Goal: Information Seeking & Learning: Check status

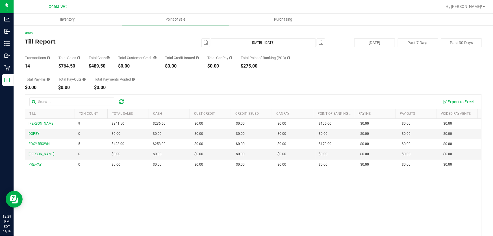
drag, startPoint x: 84, startPoint y: 66, endPoint x: 20, endPoint y: 57, distance: 64.5
click at [20, 57] on div "Back Till Report 2025-08-19 Aug 19, 2025 - Aug 19, 2025 2025-08-19 Today Past 7…" at bounding box center [253, 156] width 479 height 262
copy div "Transactions 14 Total Sales $764.50"
drag, startPoint x: 80, startPoint y: 63, endPoint x: 19, endPoint y: 57, distance: 61.3
click at [19, 57] on div "Back Till Report 2025-08-19 Aug 19, 2025 - Aug 19, 2025 2025-08-19 Today Past 7…" at bounding box center [253, 156] width 479 height 262
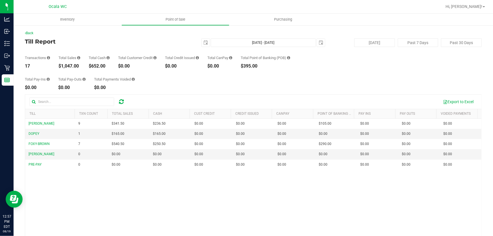
copy div "Transactions 17 Total Sales $1,047.00"
click at [141, 34] on div "Back" at bounding box center [253, 33] width 457 height 5
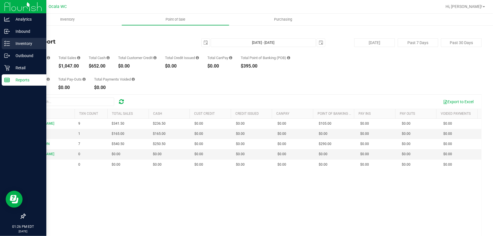
click at [11, 46] on p "Inventory" at bounding box center [27, 43] width 34 height 7
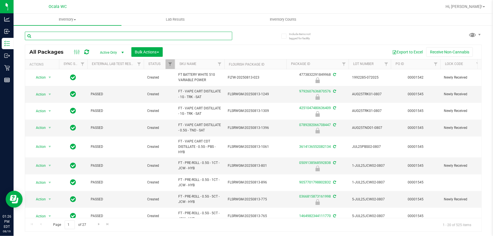
click at [115, 38] on input "text" at bounding box center [128, 36] width 207 height 8
paste input "W-AUG25GRZ01"
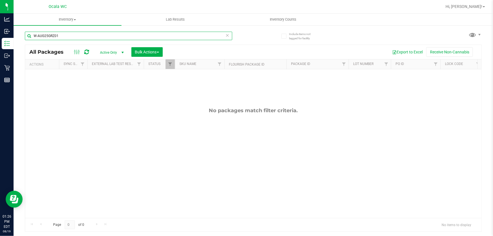
type input "W-AUG25GRZ01"
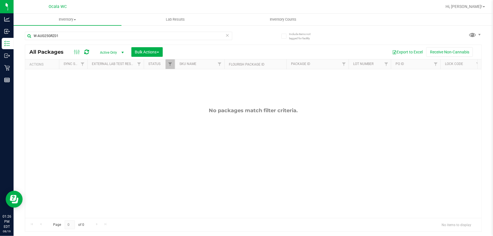
click at [105, 51] on span "Active Only" at bounding box center [110, 53] width 31 height 8
click at [116, 88] on li "All" at bounding box center [110, 87] width 31 height 8
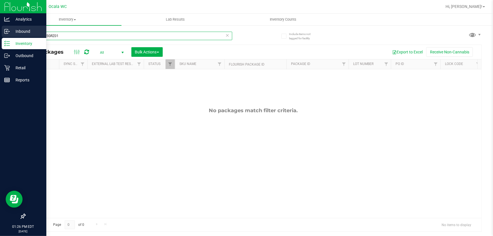
drag, startPoint x: 23, startPoint y: 37, endPoint x: 0, endPoint y: 37, distance: 23.2
click at [0, 37] on div "Analytics Inbound Inventory Outbound Retail Reports 01:26 PM EDT 08/19/2025 08/…" at bounding box center [246, 118] width 493 height 236
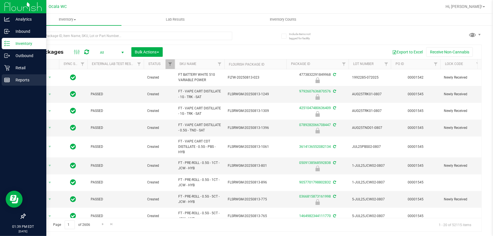
click at [8, 79] on icon at bounding box center [7, 80] width 6 height 6
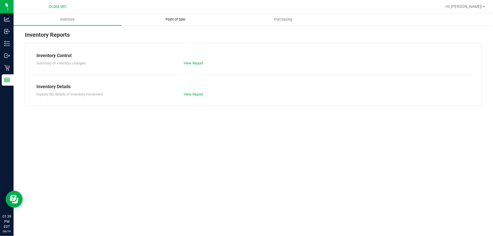
click at [182, 18] on span "Point of Sale" at bounding box center [175, 19] width 35 height 5
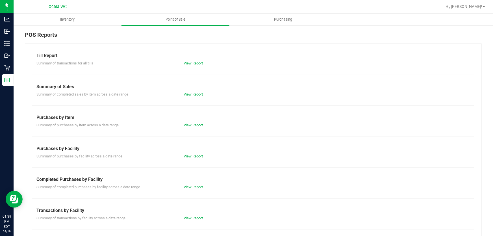
click at [204, 63] on div "View Report" at bounding box center [253, 63] width 147 height 6
click at [197, 62] on link "View Report" at bounding box center [193, 63] width 19 height 4
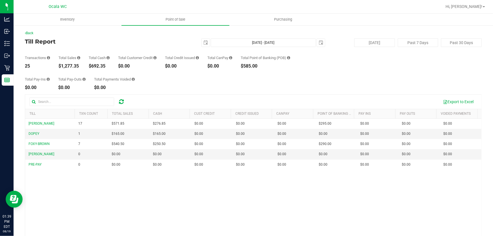
drag, startPoint x: 81, startPoint y: 67, endPoint x: 17, endPoint y: 56, distance: 64.9
click at [17, 56] on div "Back Till Report 2025-08-19 Aug 19, 2025 - Aug 19, 2025 2025-08-19 Today Past 7…" at bounding box center [253, 156] width 479 height 262
copy div "Transactions 25 Total Sales $1,277.35"
click at [96, 29] on div "Back Till Report 2025-08-19 Aug 19, 2025 - Aug 19, 2025 2025-08-19 Today Past 7…" at bounding box center [253, 156] width 479 height 262
